Goal: Task Accomplishment & Management: Manage account settings

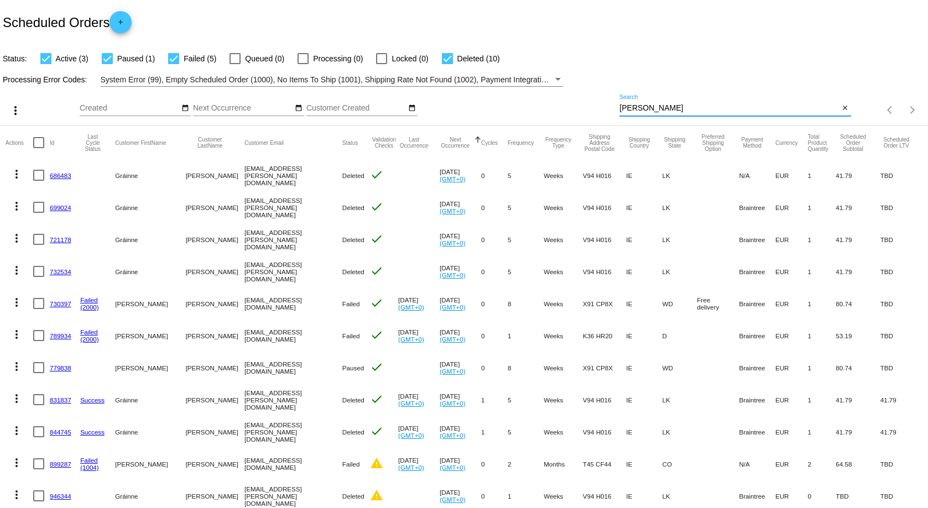
drag, startPoint x: 669, startPoint y: 107, endPoint x: 593, endPoint y: 89, distance: 78.5
click at [585, 98] on div "more_vert Sep Jan Feb Mar Apr 1" at bounding box center [464, 106] width 928 height 39
type input "murphy"
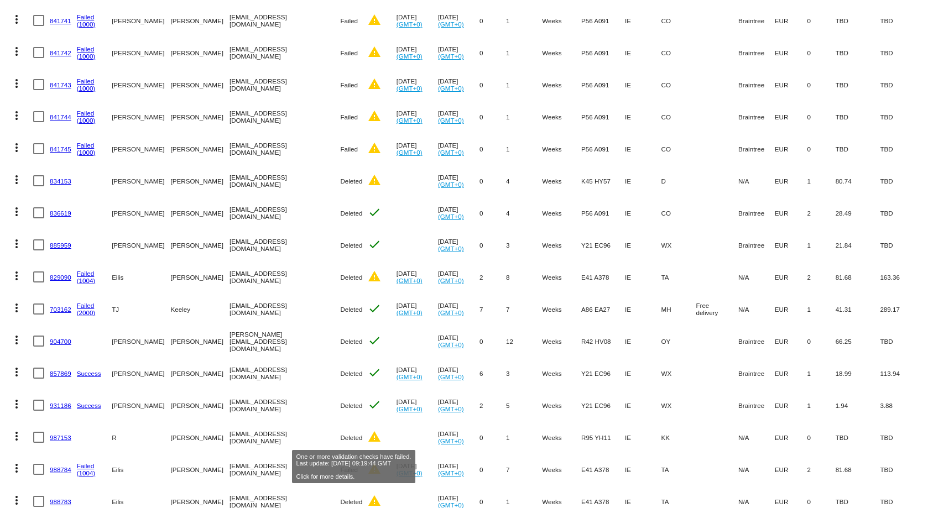
scroll to position [653, 0]
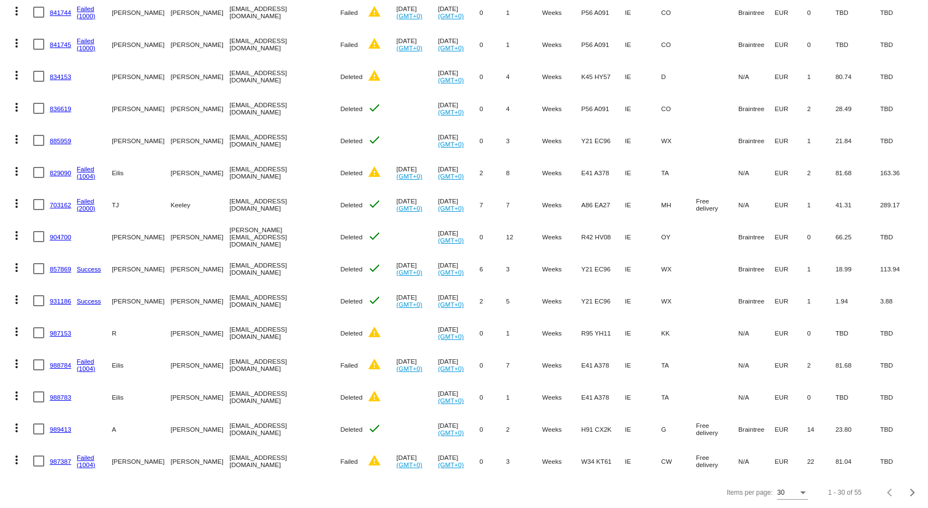
click at [800, 494] on div "Items per page:" at bounding box center [803, 493] width 6 height 3
click at [783, 481] on span "100" at bounding box center [784, 487] width 31 height 20
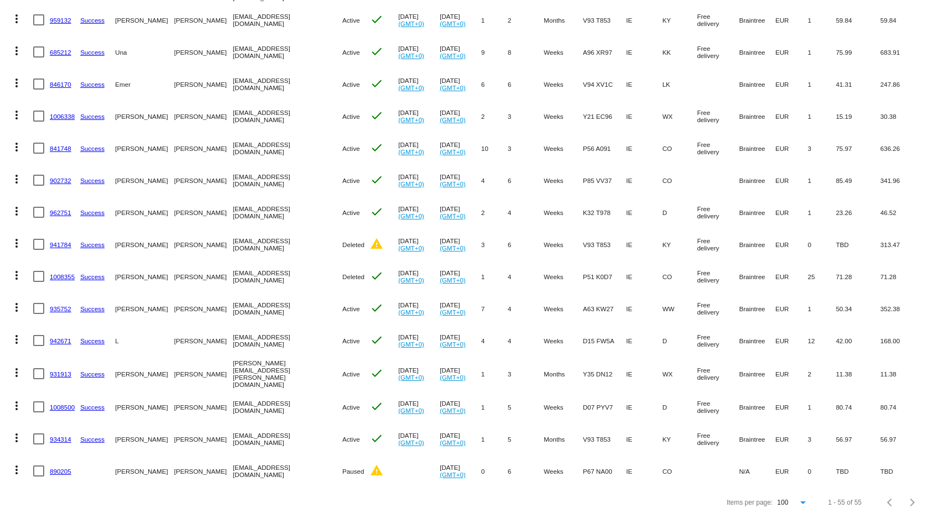
scroll to position [1344, 0]
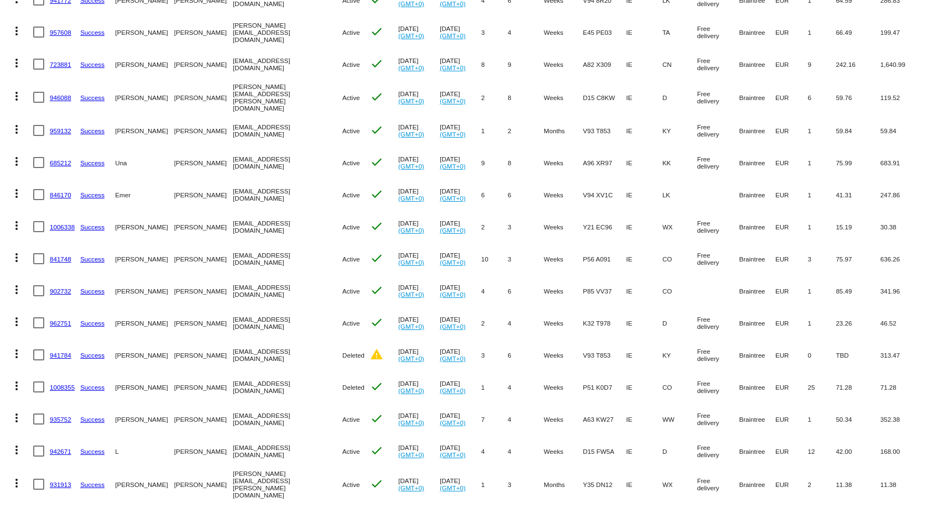
click at [55, 94] on link "946088" at bounding box center [61, 97] width 22 height 7
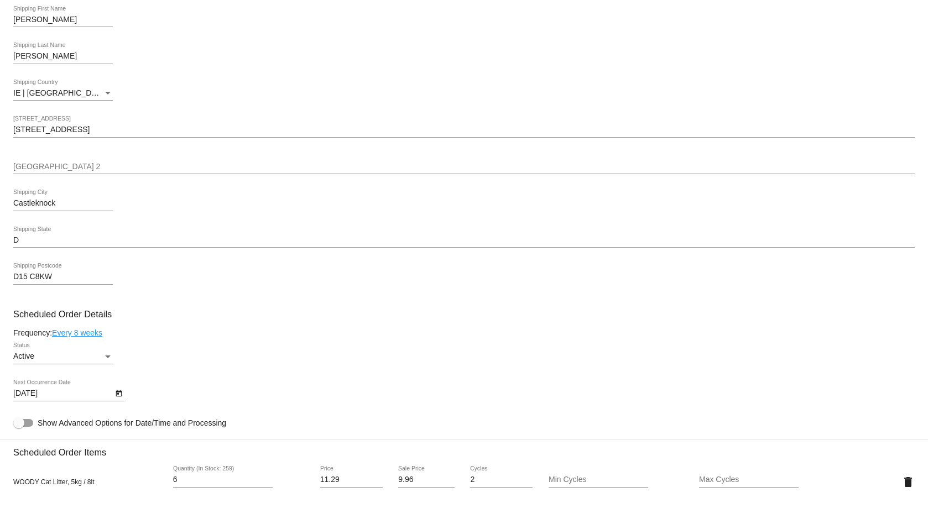
scroll to position [387, 0]
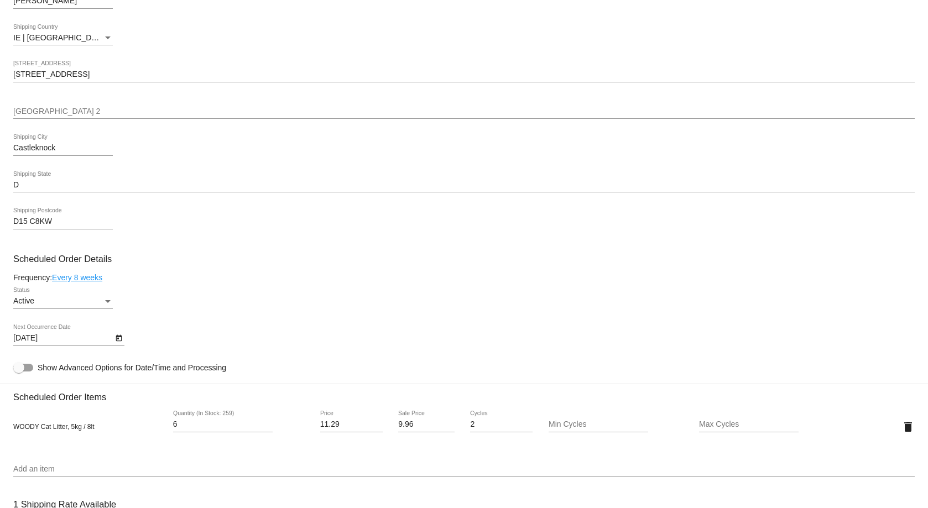
click at [118, 340] on icon "Open calendar" at bounding box center [119, 338] width 8 height 13
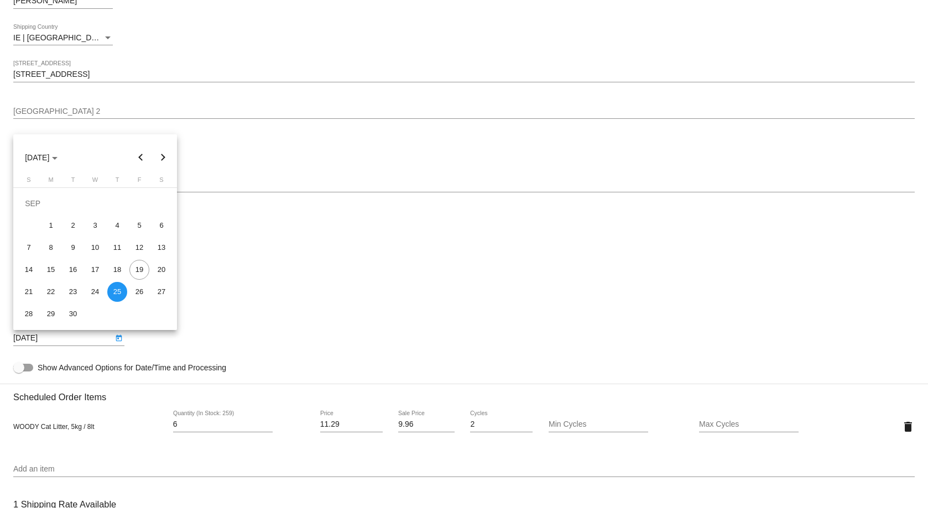
click at [163, 155] on button "Next month" at bounding box center [163, 158] width 22 height 22
click at [161, 155] on button "Next month" at bounding box center [163, 158] width 22 height 22
click at [138, 245] on div "14" at bounding box center [139, 248] width 20 height 20
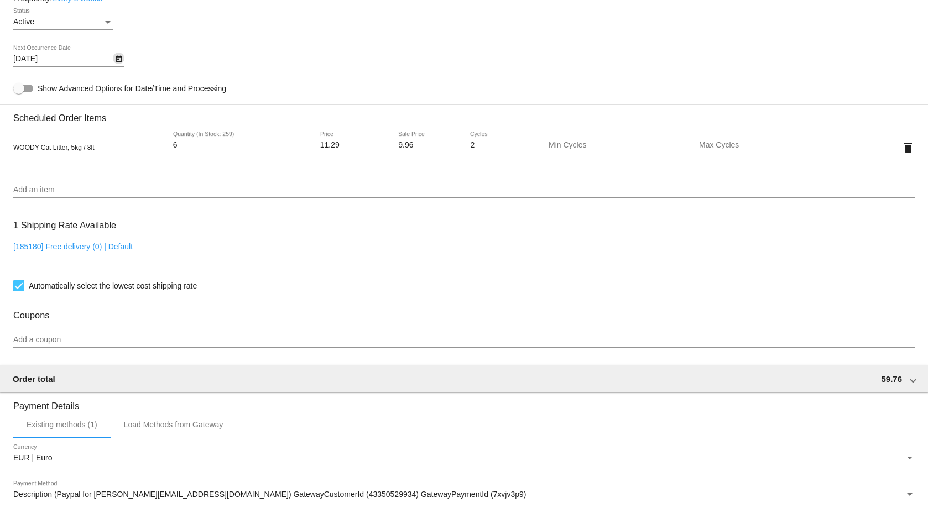
scroll to position [556, 0]
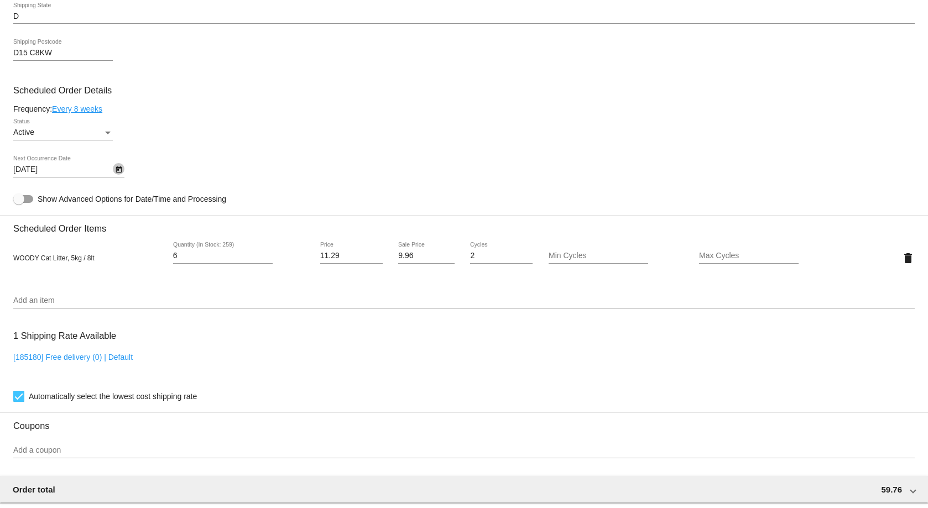
click at [117, 173] on icon "Open calendar" at bounding box center [119, 169] width 6 height 7
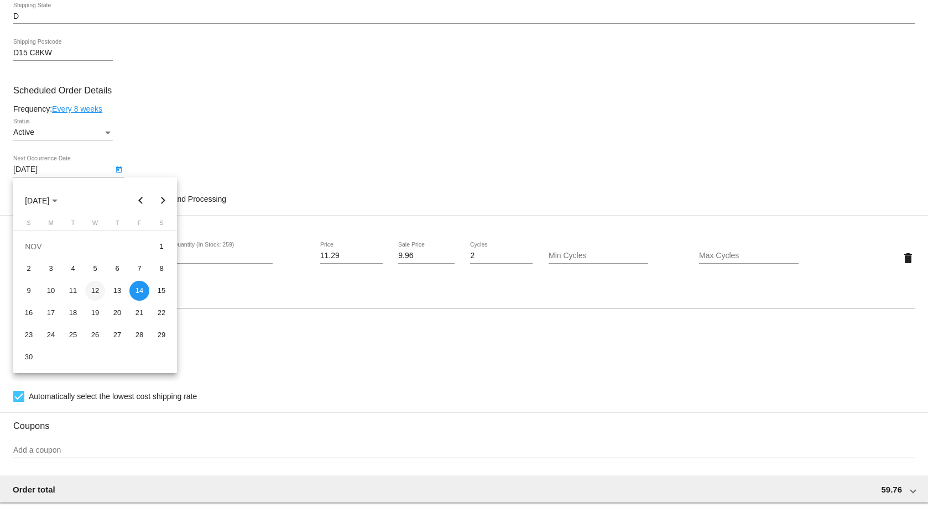
click at [100, 291] on div "12" at bounding box center [95, 291] width 20 height 20
type input "11/12/2025"
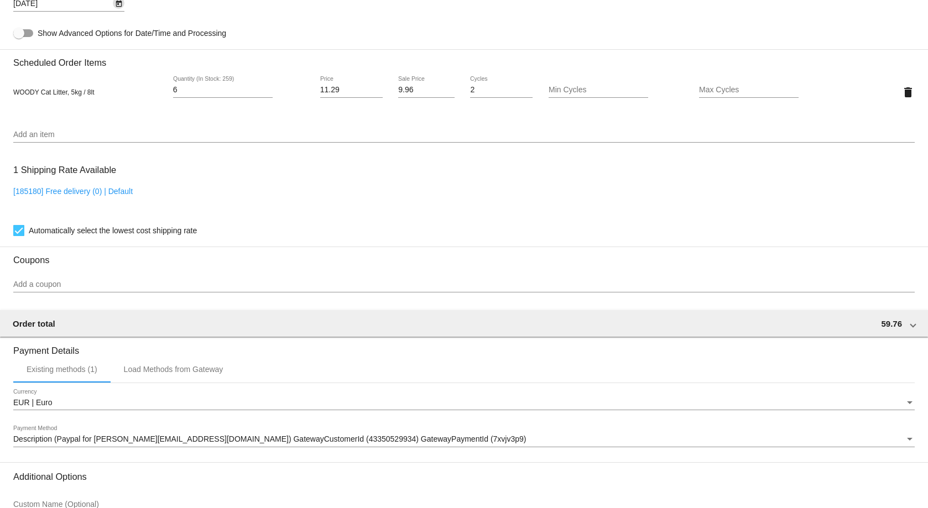
scroll to position [832, 0]
